Goal: Information Seeking & Learning: Learn about a topic

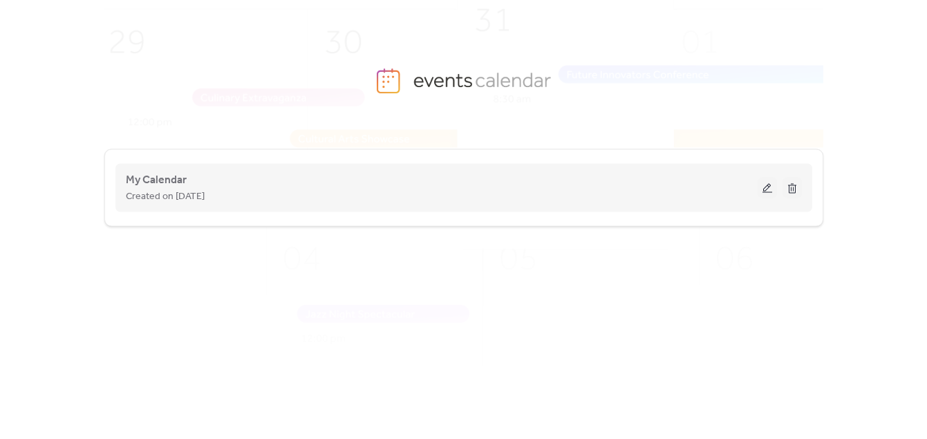
click at [765, 182] on button at bounding box center [767, 188] width 19 height 21
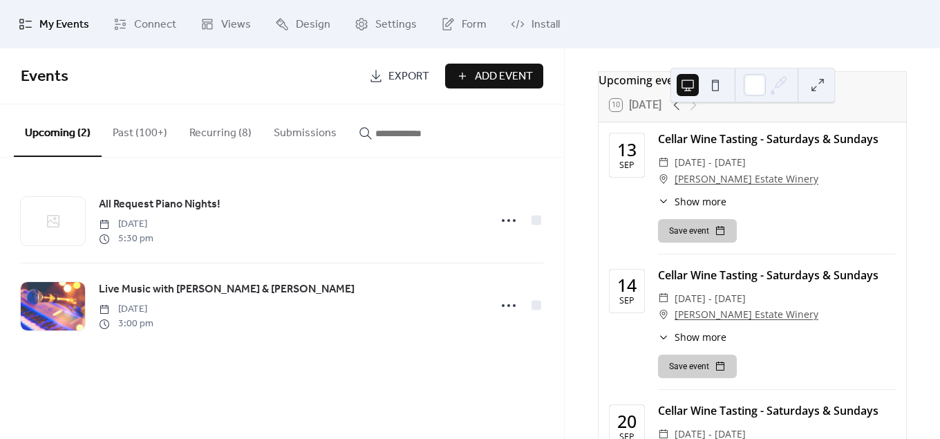
scroll to position [4, 0]
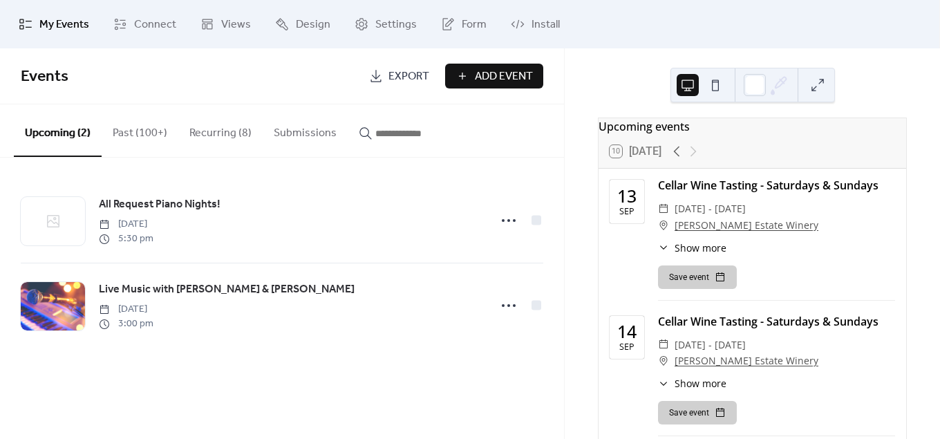
click at [149, 123] on button "Past (100+)" at bounding box center [140, 129] width 77 height 51
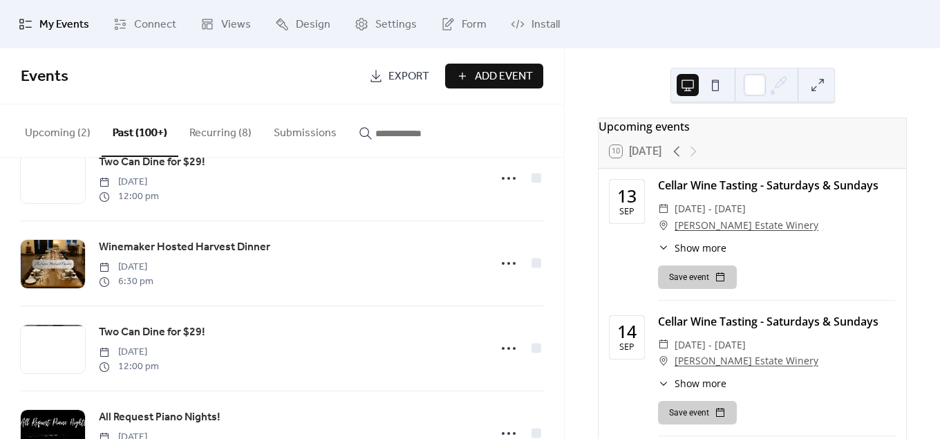
scroll to position [3288, 0]
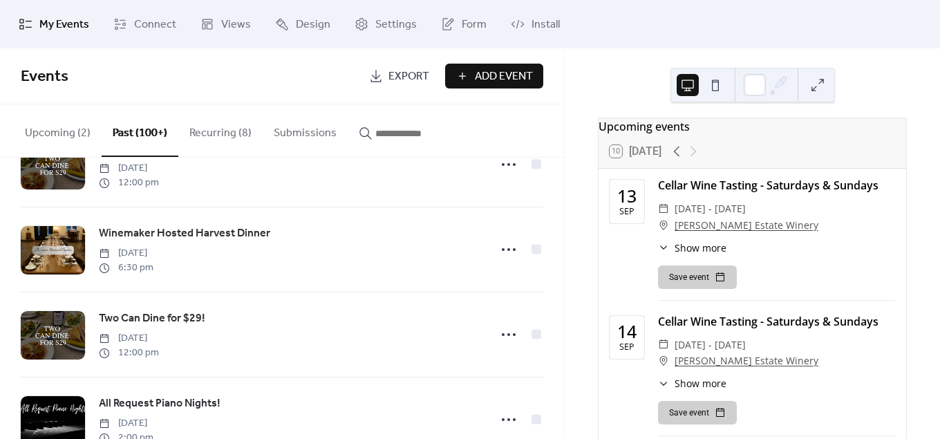
click at [72, 133] on button "Upcoming (2)" at bounding box center [58, 129] width 88 height 51
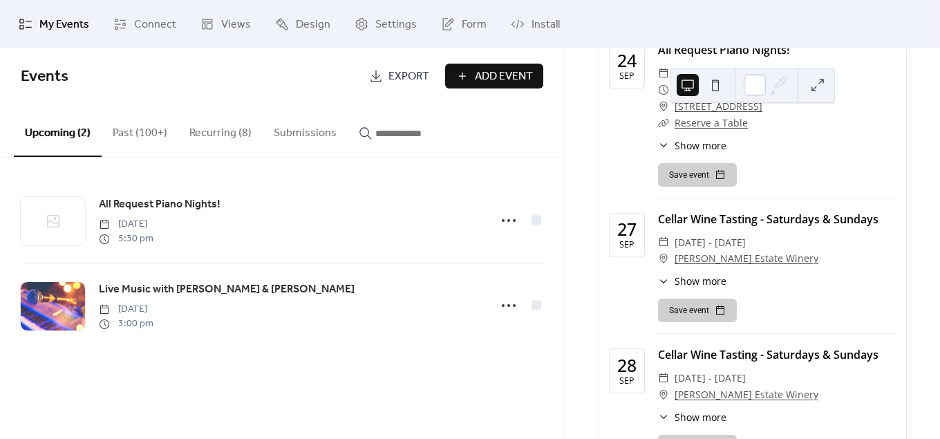
scroll to position [684, 0]
click at [799, 221] on div "Cellar Wine Tasting - Saturdays & Sundays" at bounding box center [776, 218] width 237 height 17
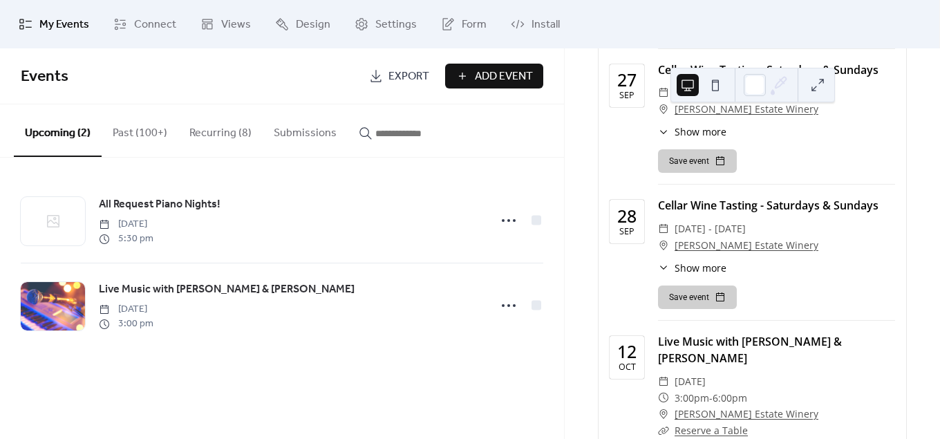
scroll to position [834, 0]
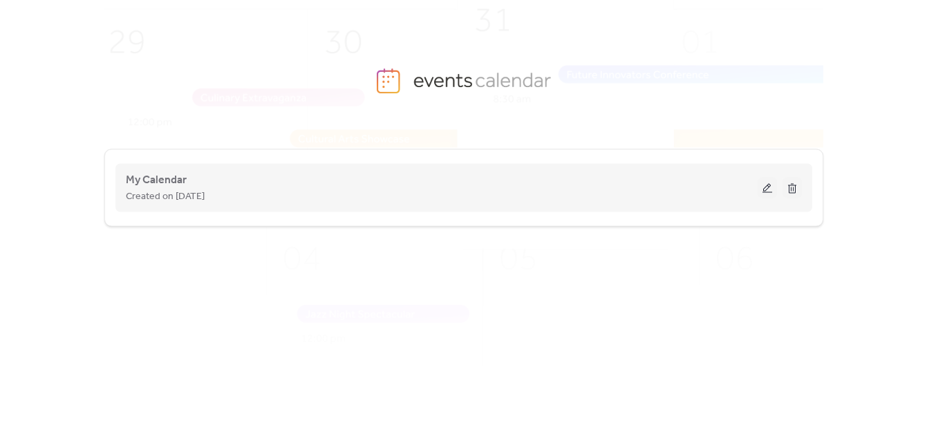
click at [764, 185] on button at bounding box center [767, 188] width 19 height 21
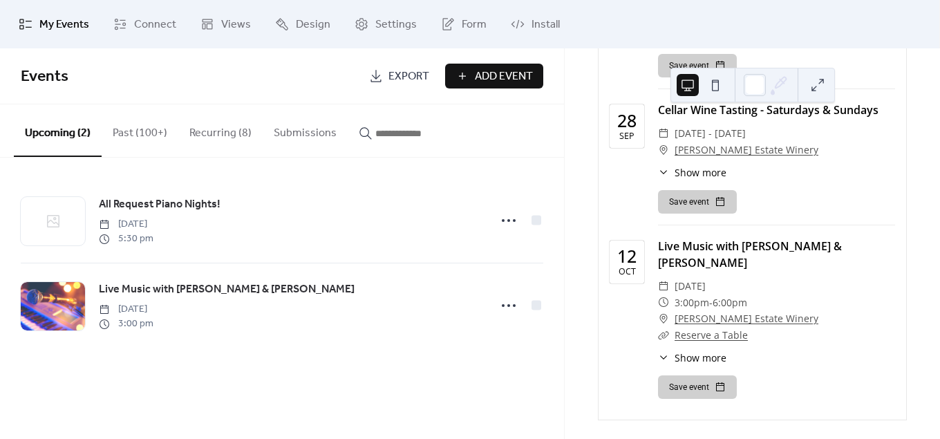
scroll to position [938, 0]
